Goal: Transaction & Acquisition: Purchase product/service

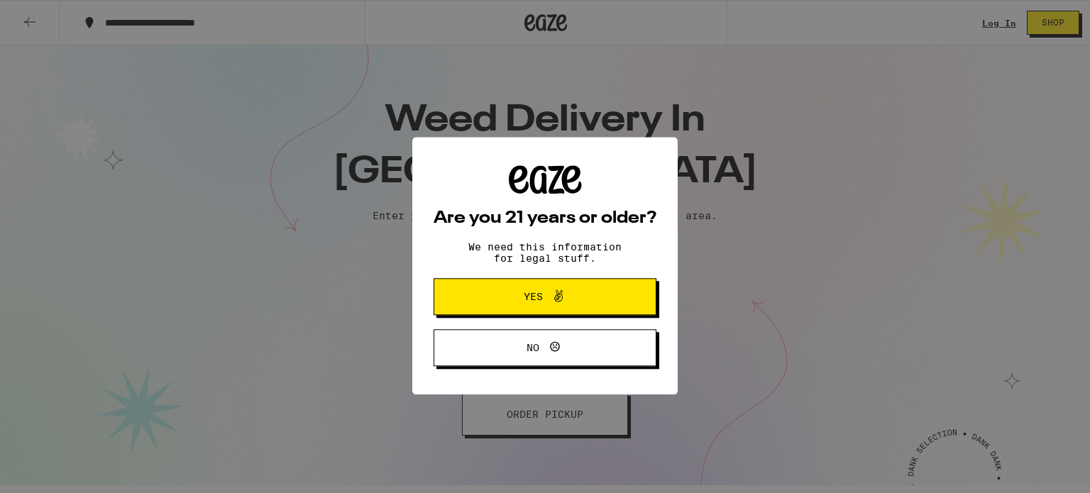
click at [541, 279] on span "Yes" at bounding box center [532, 277] width 19 height 10
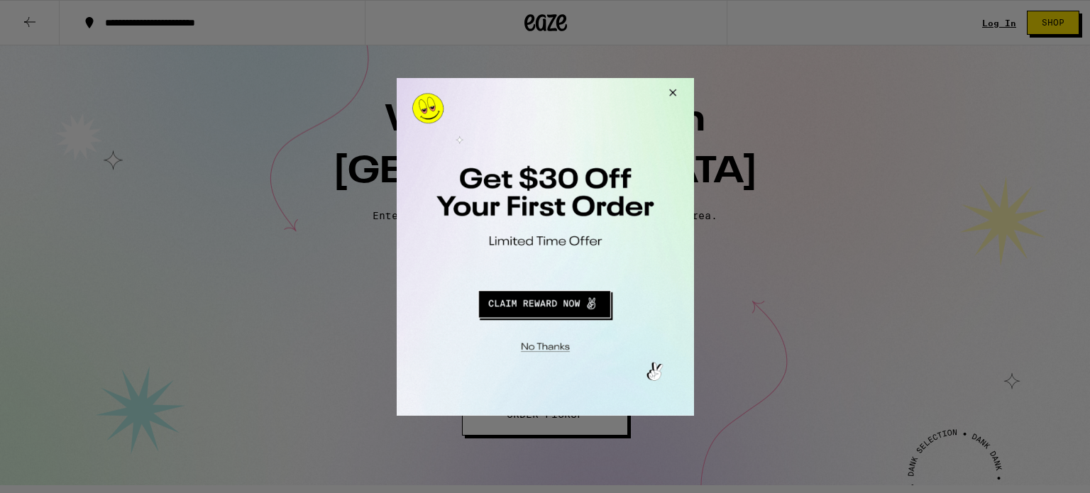
click at [549, 344] on button "Close Modal" at bounding box center [542, 344] width 289 height 22
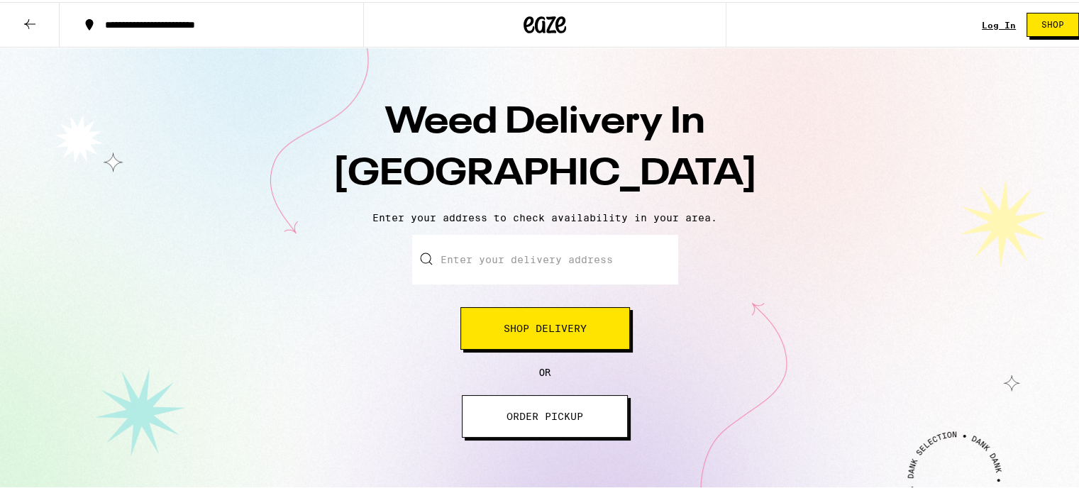
click at [550, 412] on span "ORDER PICKUP" at bounding box center [544, 414] width 77 height 10
click at [1041, 23] on span "Shop" at bounding box center [1052, 22] width 23 height 9
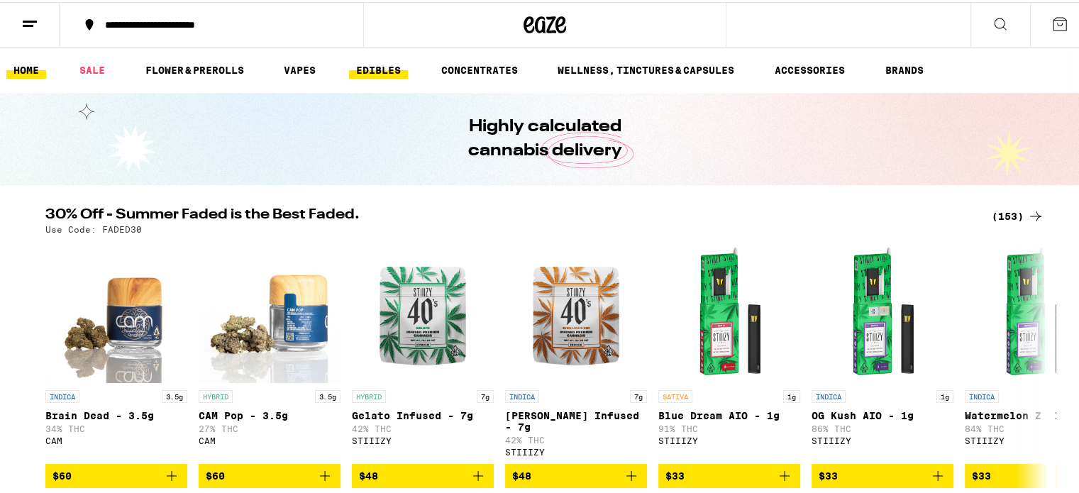
click at [367, 69] on link "EDIBLES" at bounding box center [378, 68] width 59 height 17
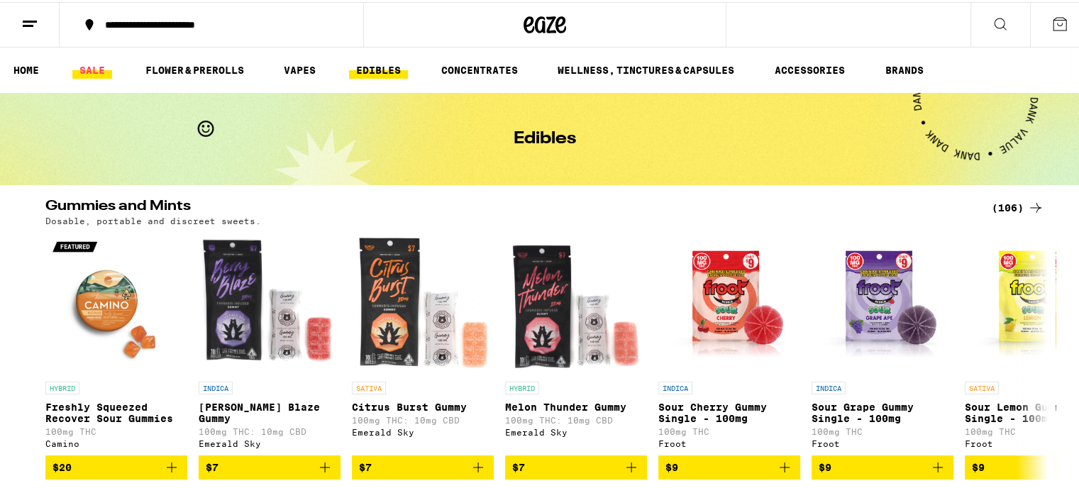
click at [87, 65] on link "SALE" at bounding box center [92, 68] width 40 height 17
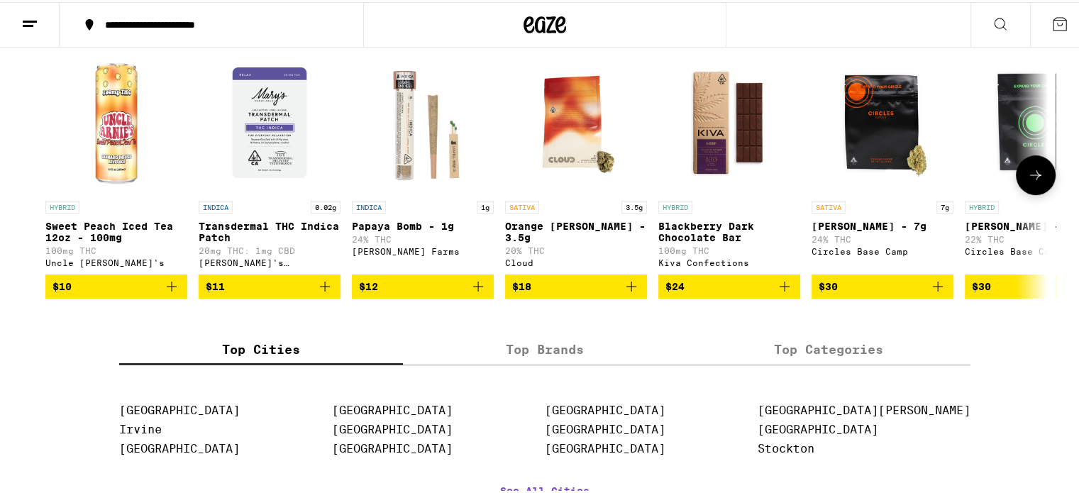
scroll to position [567, 0]
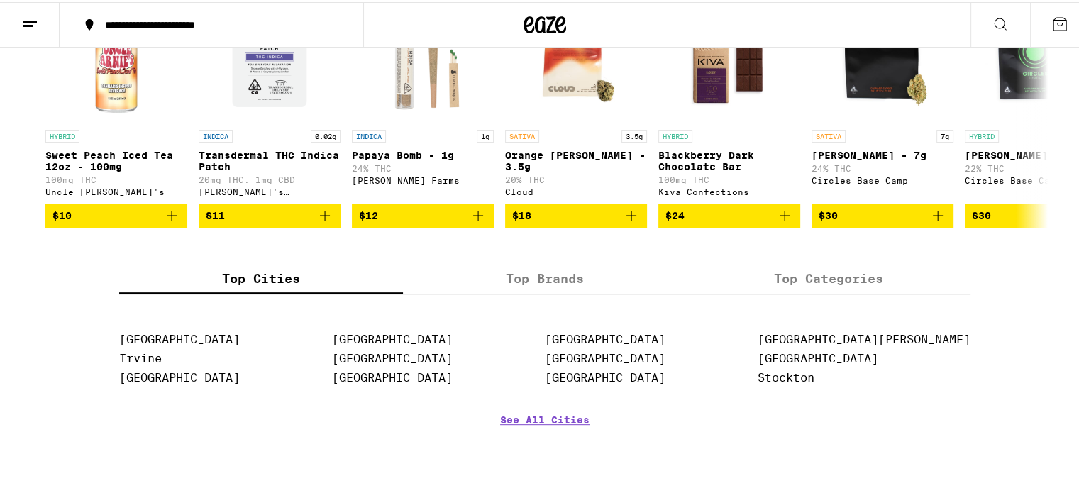
click at [524, 292] on label "Top Brands" at bounding box center [545, 276] width 284 height 31
click at [0, 0] on input "Top Brands" at bounding box center [0, 0] width 0 height 0
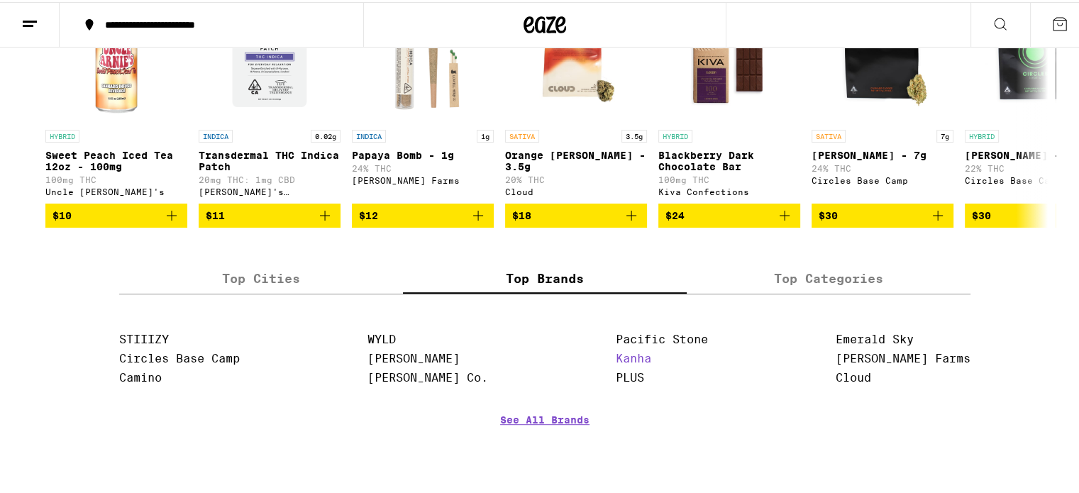
click at [651, 363] on link "Kanha" at bounding box center [633, 356] width 35 height 13
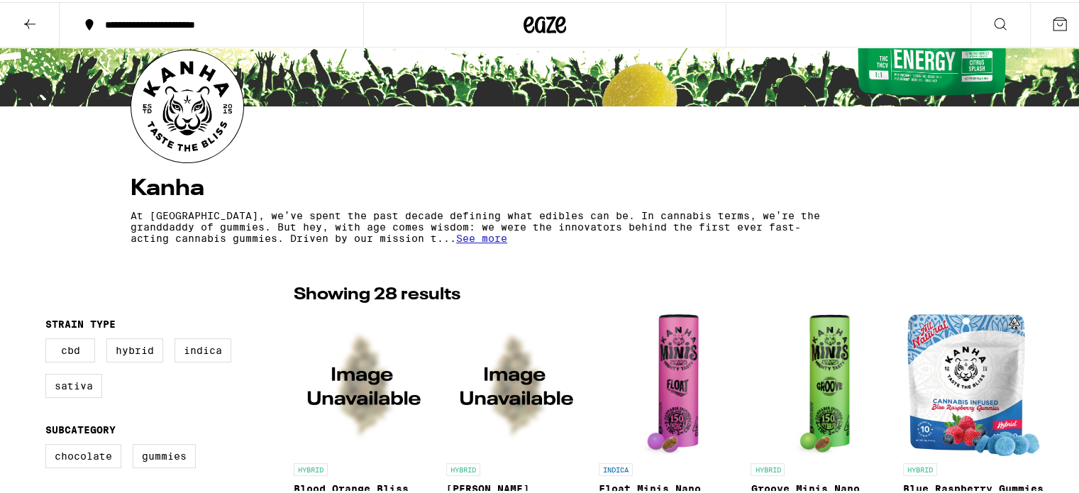
scroll to position [284, 0]
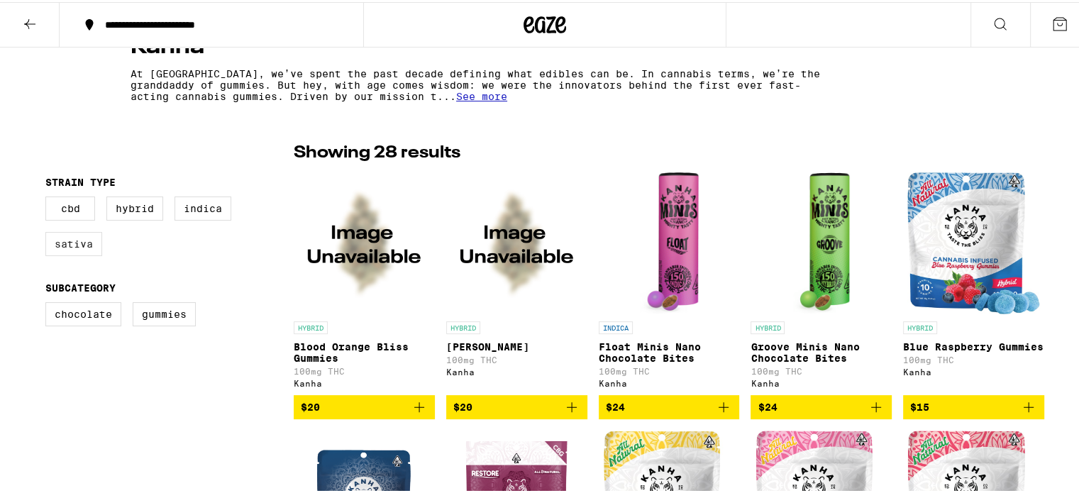
click at [66, 243] on label "Sativa" at bounding box center [73, 242] width 57 height 24
click at [49, 197] on input "Sativa" at bounding box center [48, 196] width 1 height 1
checkbox input "true"
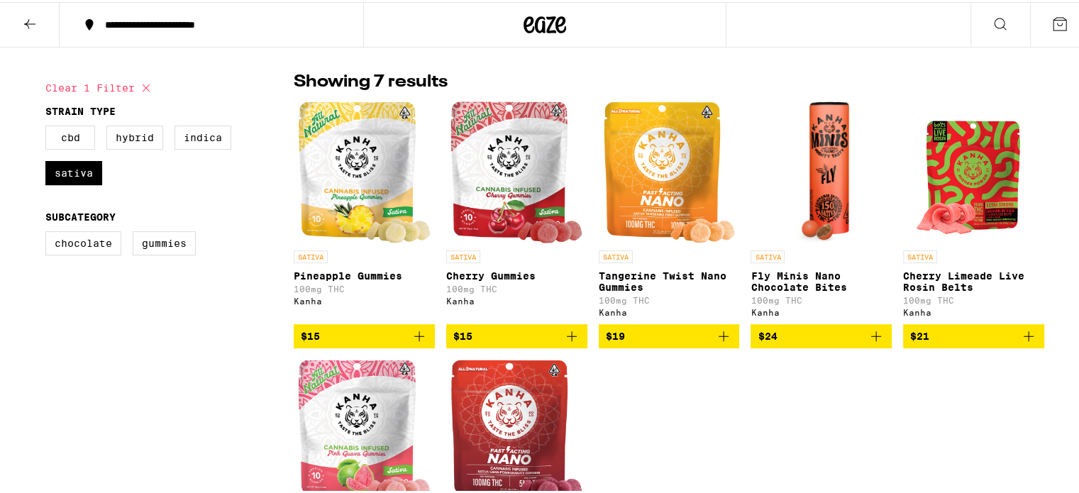
scroll to position [213, 0]
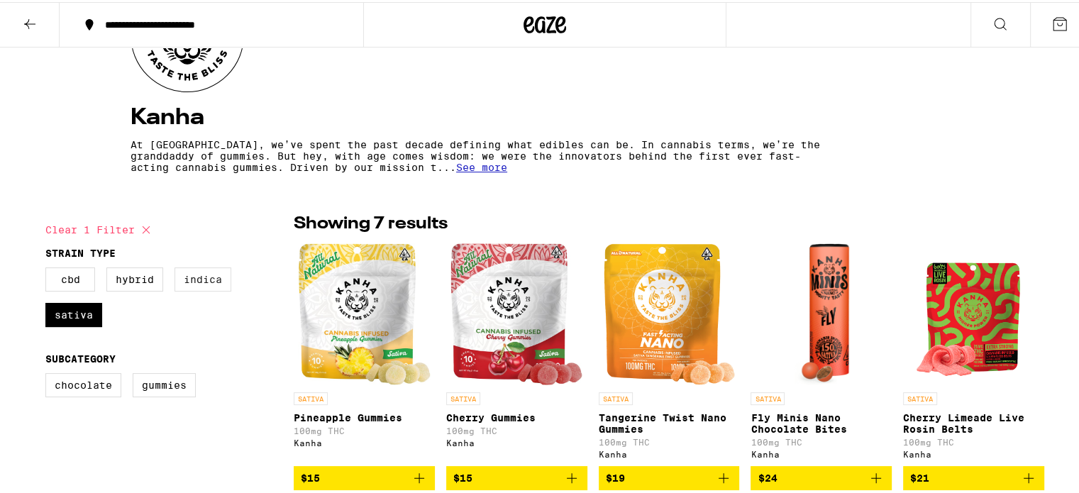
click at [199, 273] on label "Indica" at bounding box center [202, 277] width 57 height 24
click at [49, 268] on input "Indica" at bounding box center [48, 267] width 1 height 1
checkbox input "true"
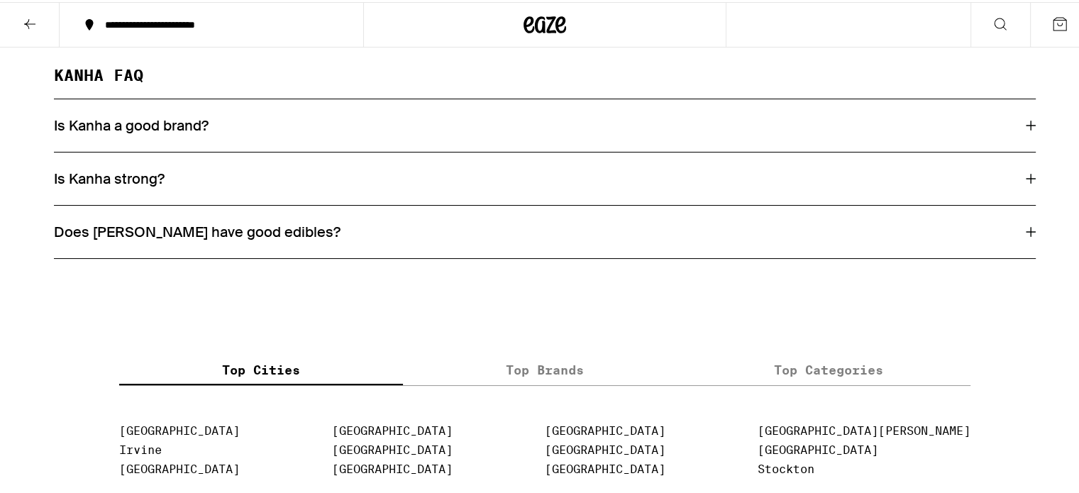
scroll to position [1206, 0]
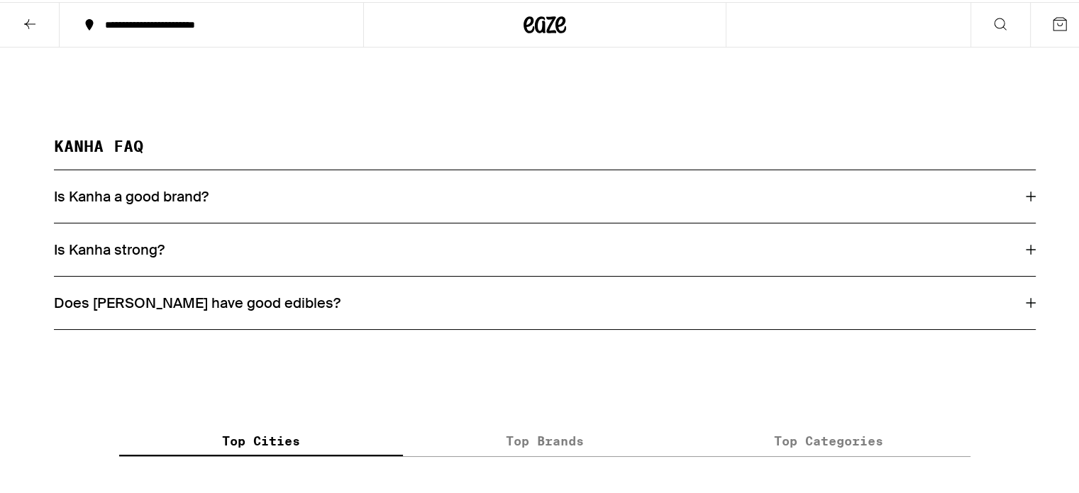
click at [122, 204] on h3 "Is Kanha a good brand?" at bounding box center [131, 194] width 155 height 18
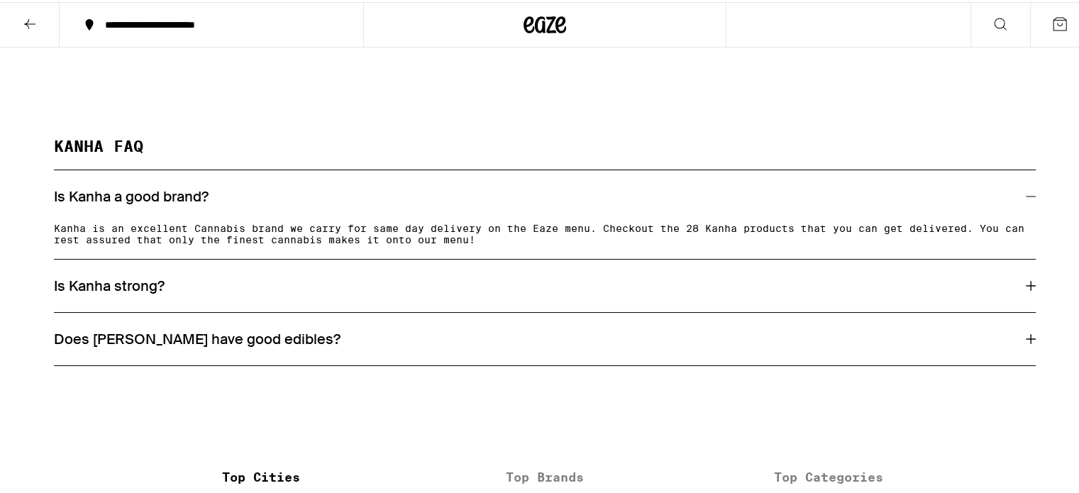
click at [33, 22] on icon at bounding box center [29, 21] width 17 height 17
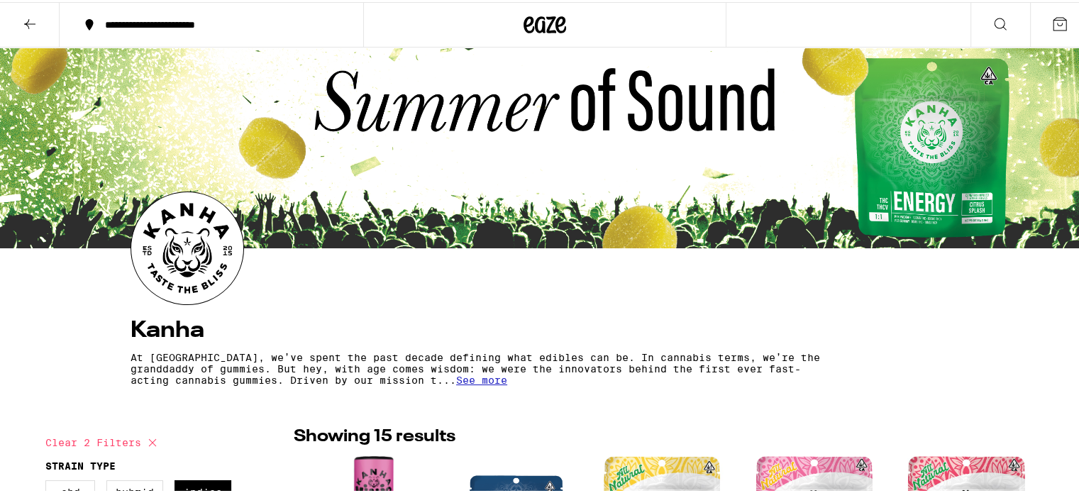
scroll to position [213, 0]
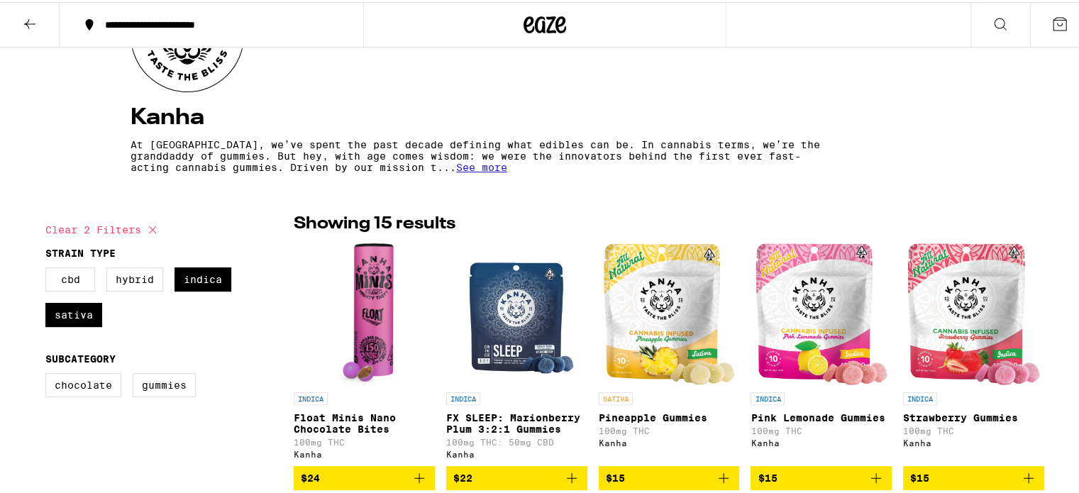
checkbox input "false"
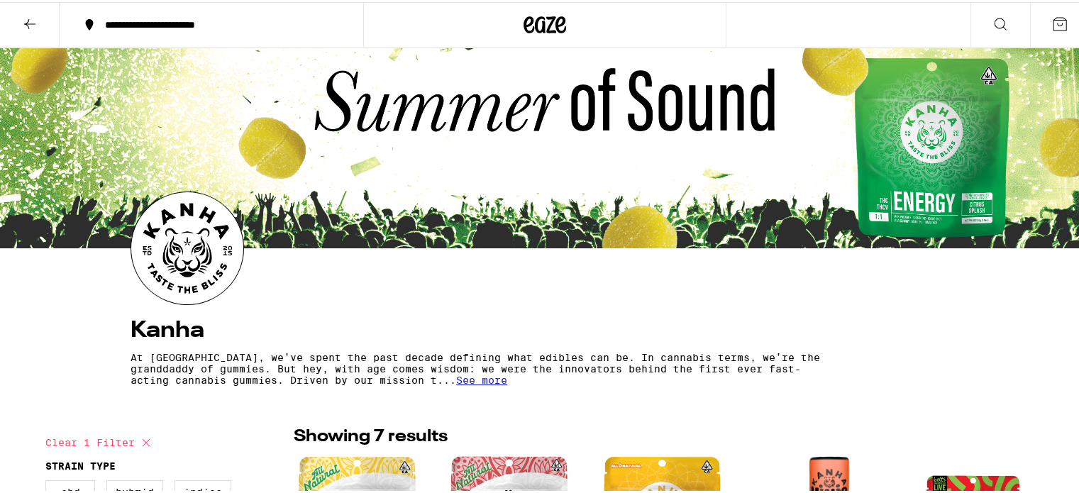
scroll to position [284, 0]
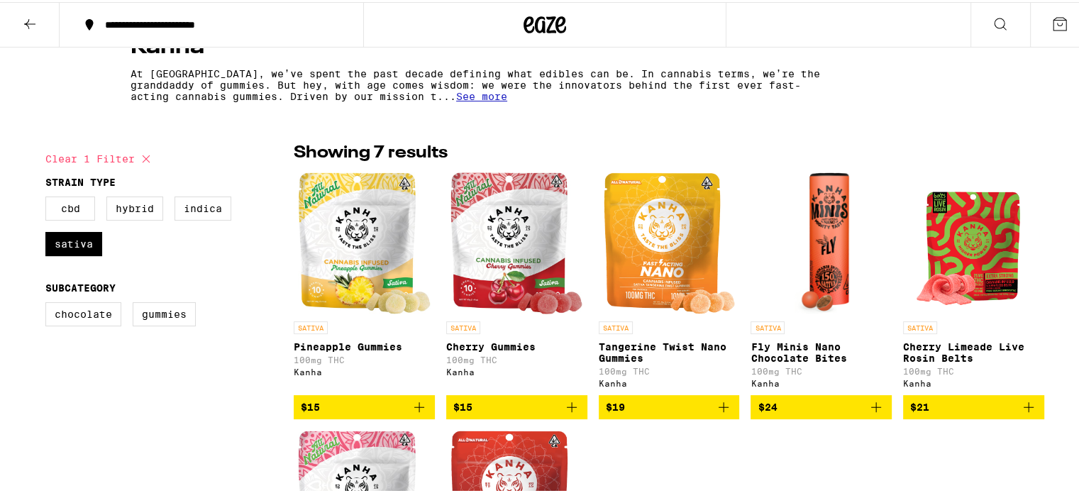
checkbox input "false"
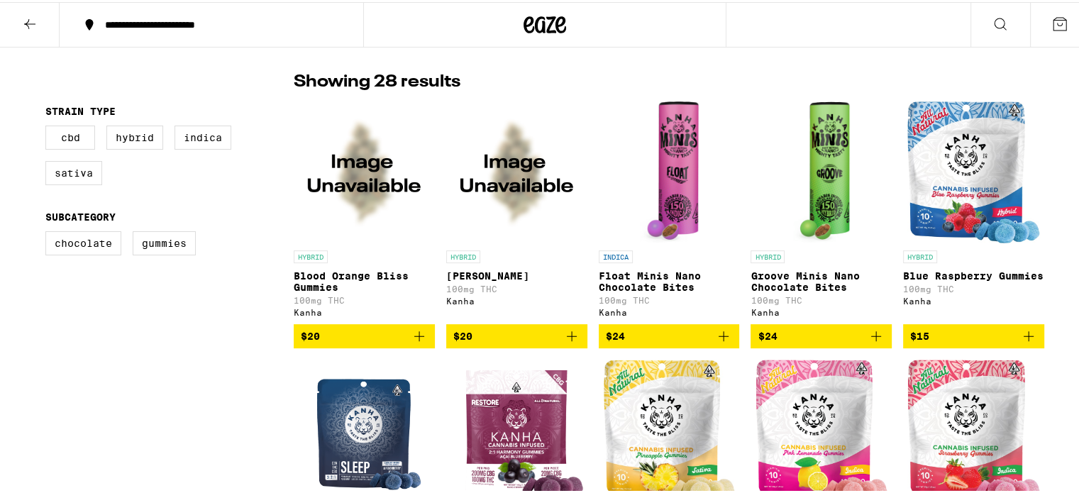
scroll to position [213, 0]
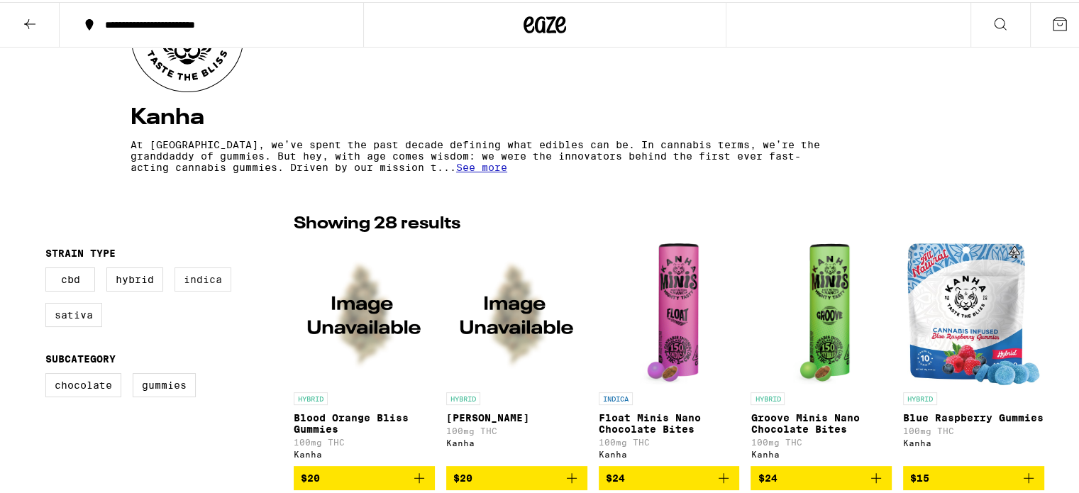
click at [194, 278] on label "Indica" at bounding box center [202, 277] width 57 height 24
click at [49, 268] on input "Indica" at bounding box center [48, 267] width 1 height 1
checkbox input "true"
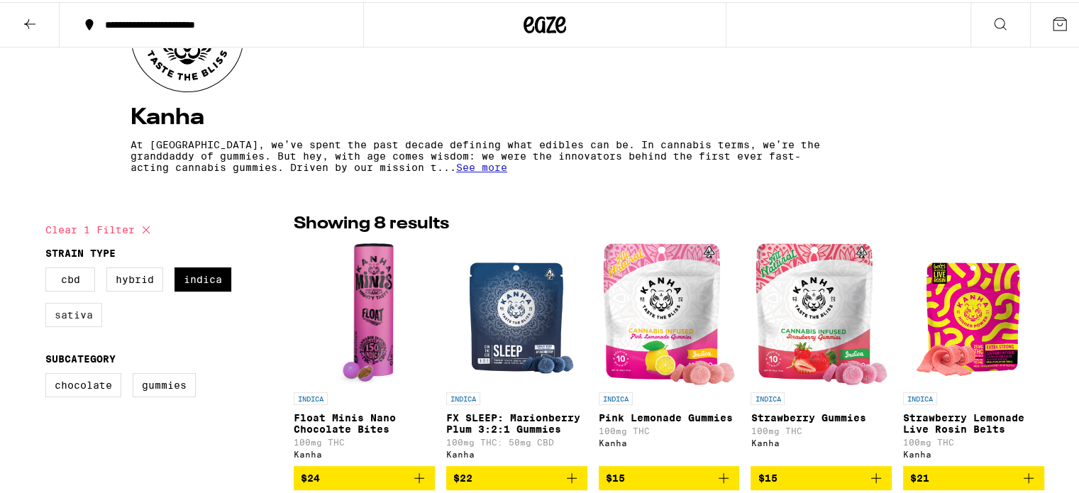
click at [67, 314] on label "Sativa" at bounding box center [73, 313] width 57 height 24
click at [49, 268] on input "Sativa" at bounding box center [48, 267] width 1 height 1
checkbox input "true"
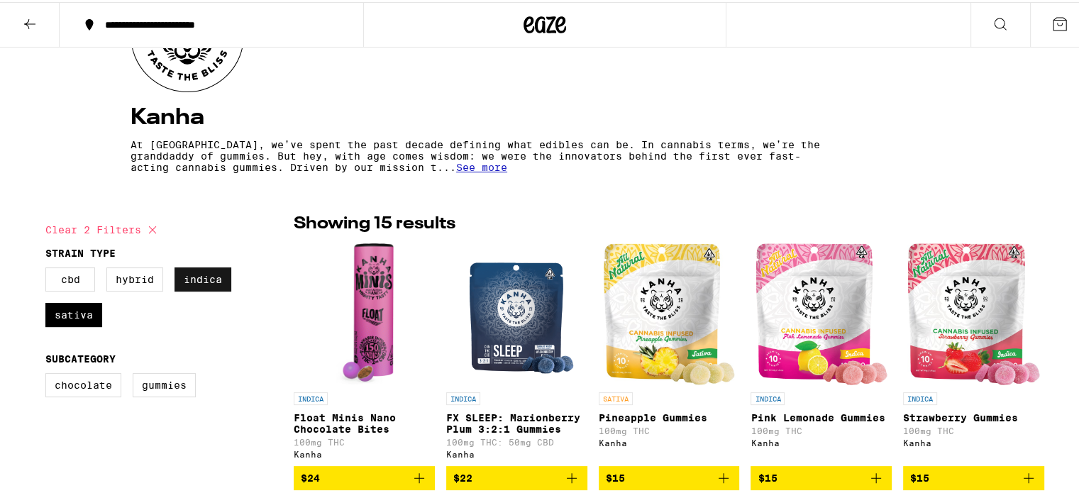
click at [195, 273] on label "Indica" at bounding box center [202, 277] width 57 height 24
click at [49, 268] on input "Indica" at bounding box center [48, 267] width 1 height 1
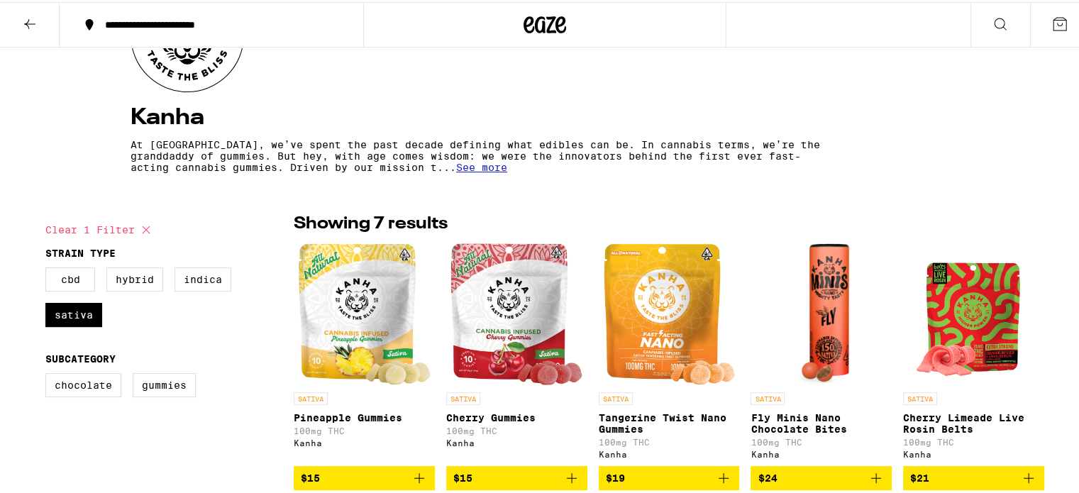
scroll to position [284, 0]
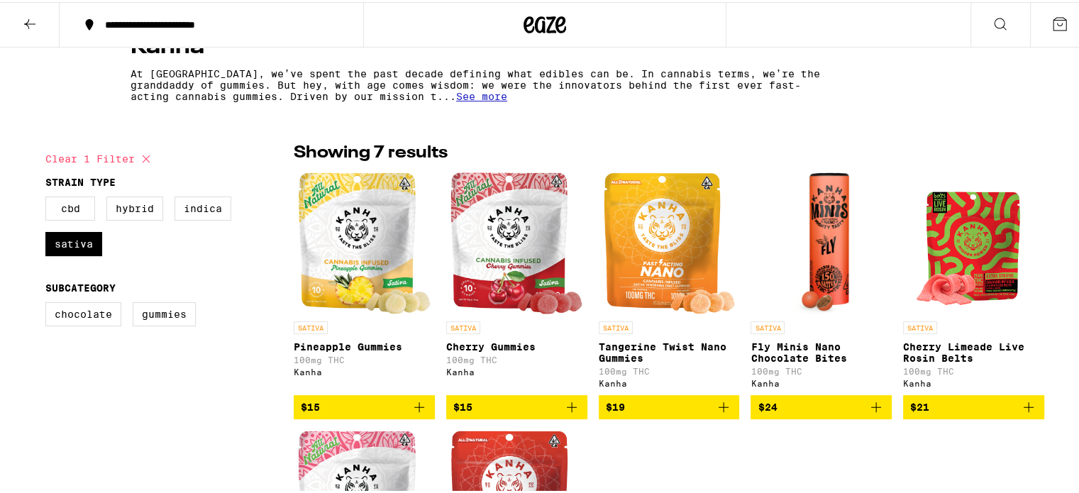
checkbox input "true"
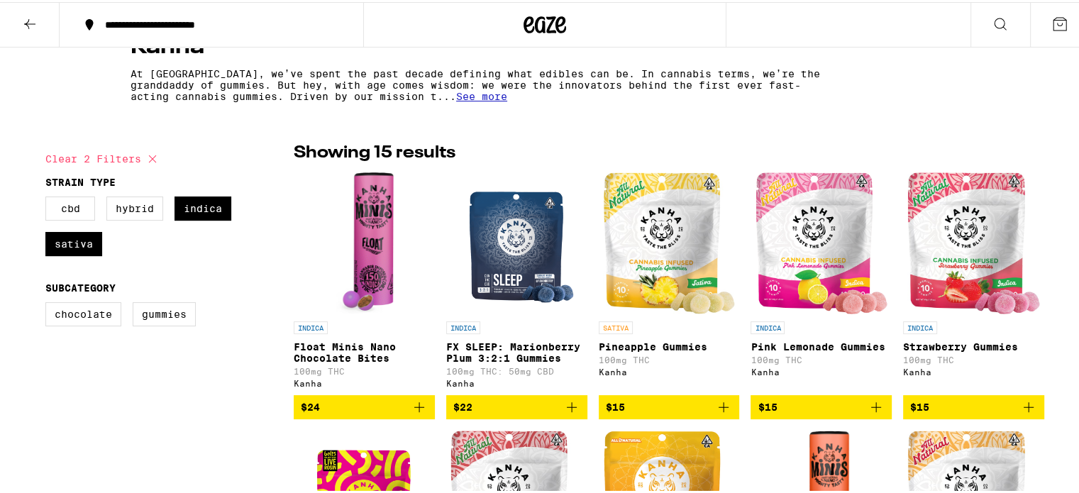
scroll to position [213, 0]
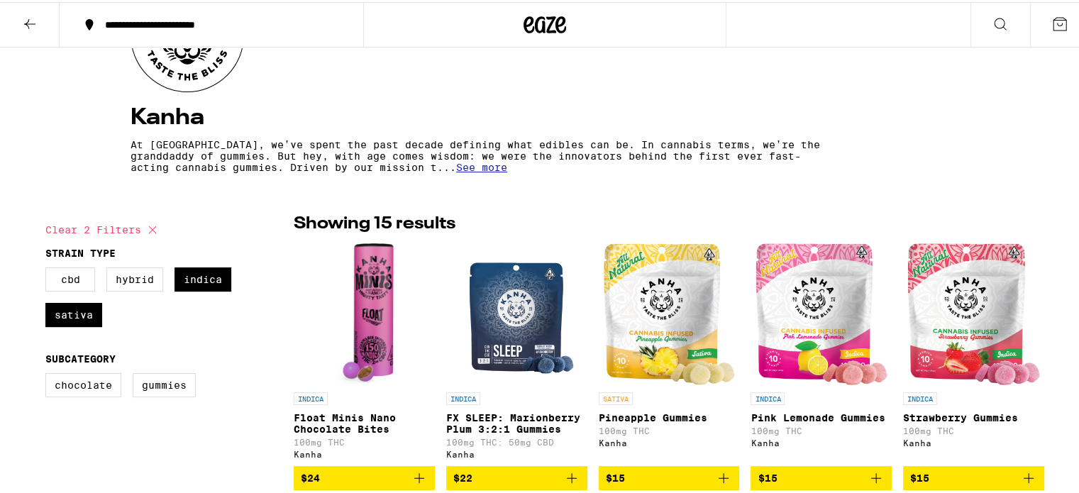
checkbox input "false"
